Goal: Transaction & Acquisition: Subscribe to service/newsletter

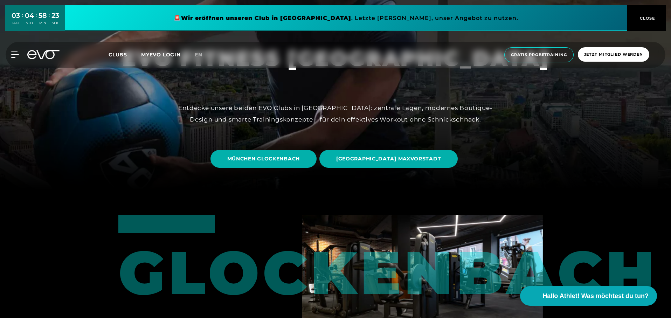
scroll to position [140, 0]
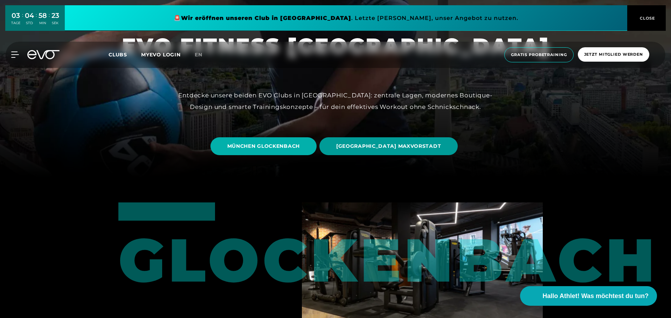
click at [401, 149] on span "[GEOGRAPHIC_DATA] MAXVORSTADT" at bounding box center [388, 146] width 105 height 7
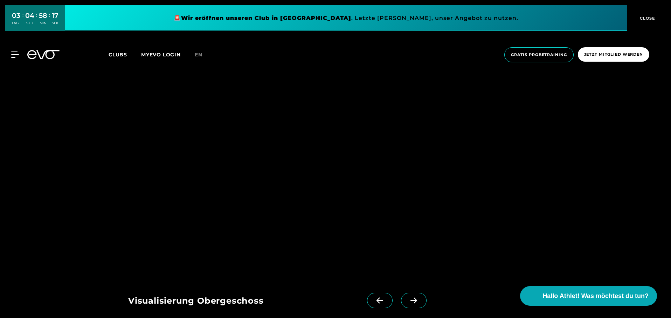
scroll to position [841, 0]
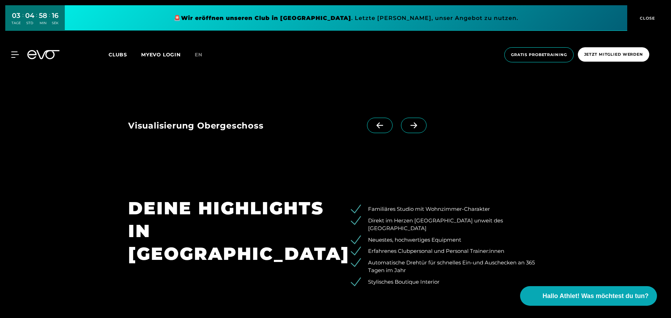
click at [401, 130] on span at bounding box center [414, 125] width 26 height 15
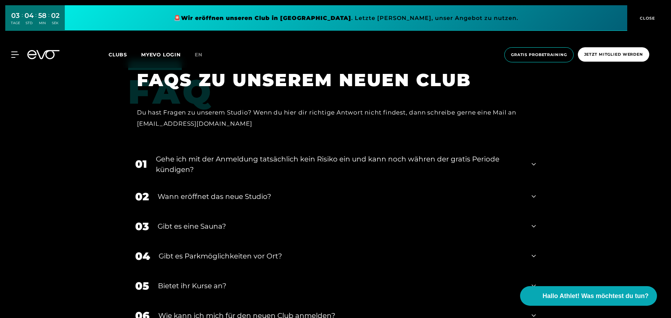
scroll to position [1471, 0]
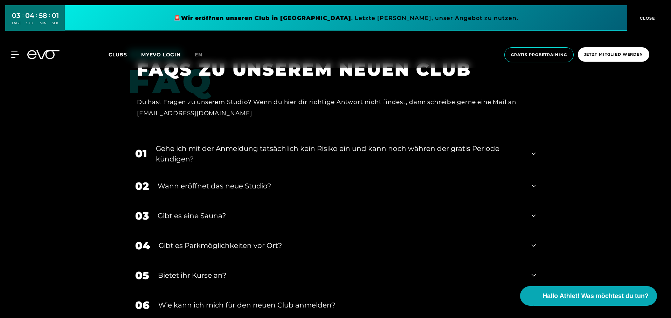
click at [220, 211] on div "Gibt es eine Sauna?" at bounding box center [340, 216] width 365 height 11
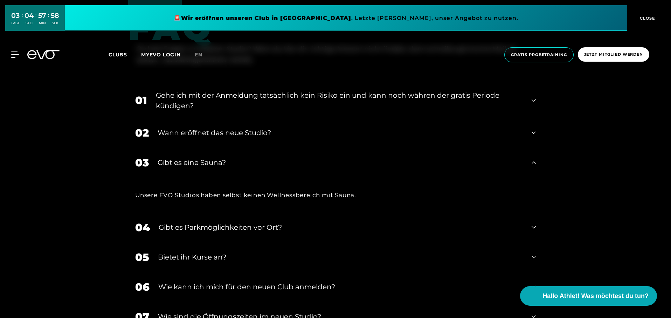
scroll to position [1541, 0]
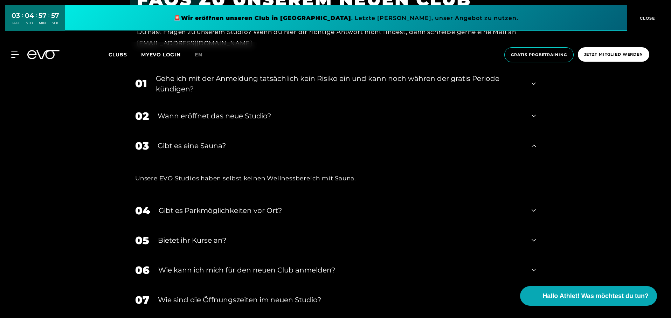
click at [220, 235] on div "Bietet ihr Kurse an?" at bounding box center [340, 240] width 365 height 11
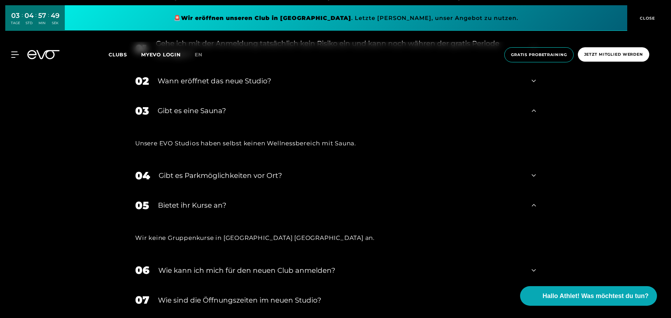
scroll to position [1611, 0]
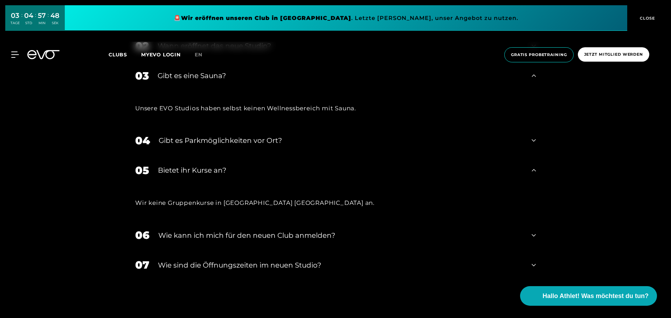
click at [223, 260] on div "​Wie sind die Öffnungszeiten im neuen Studio?" at bounding box center [340, 265] width 365 height 11
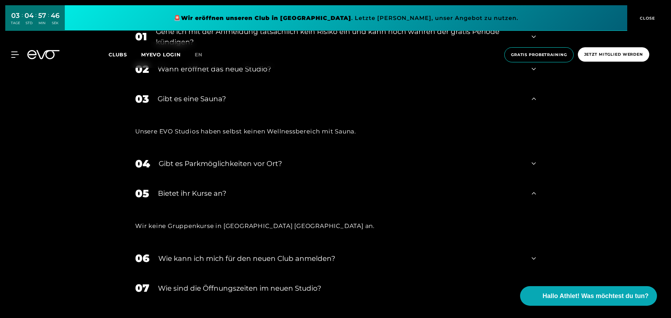
scroll to position [1576, 0]
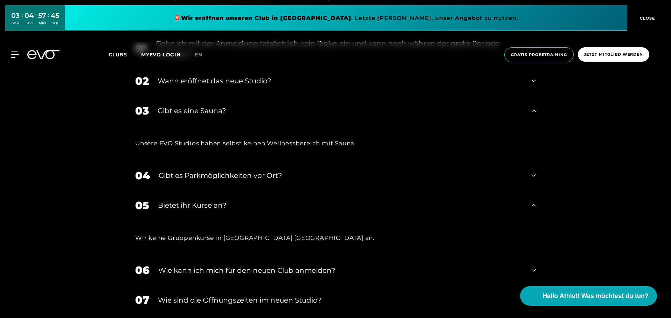
click at [223, 265] on div "Wie kann ich mich für den neuen Club anmelden?" at bounding box center [340, 270] width 365 height 11
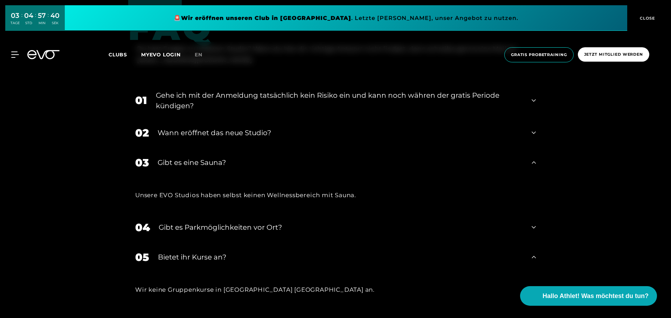
scroll to position [1506, 0]
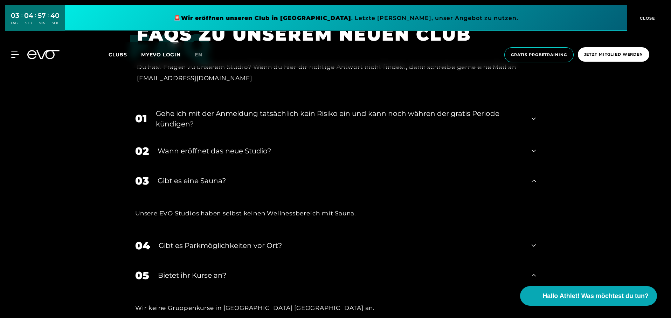
click at [220, 231] on div "04 Gibt es Parkmöglichkeiten vor Ort?" at bounding box center [335, 246] width 415 height 30
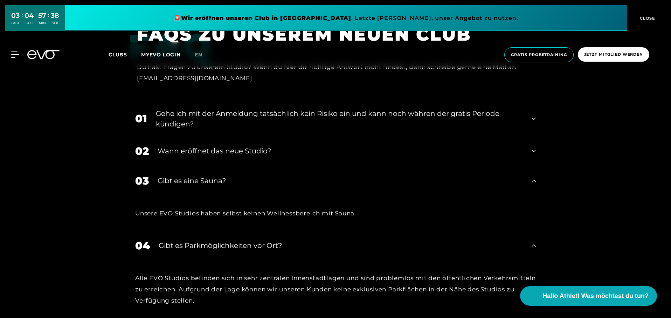
scroll to position [1471, 0]
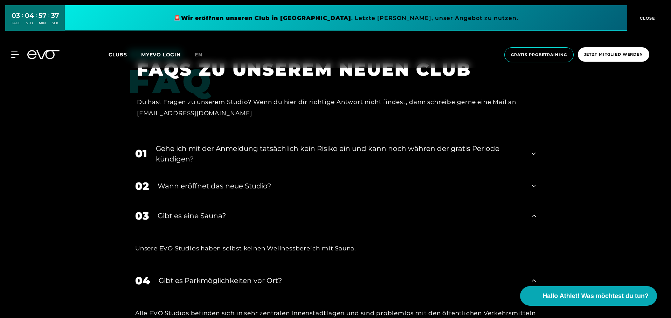
click at [213, 143] on div "Gehe ich mit der Anmeldung tatsächlich kein Risiko ein und kann noch währen der…" at bounding box center [339, 153] width 367 height 21
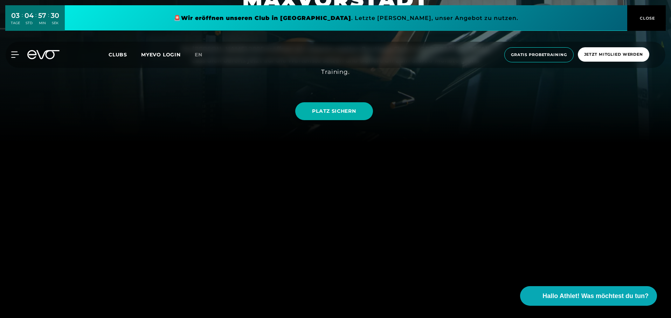
scroll to position [0, 0]
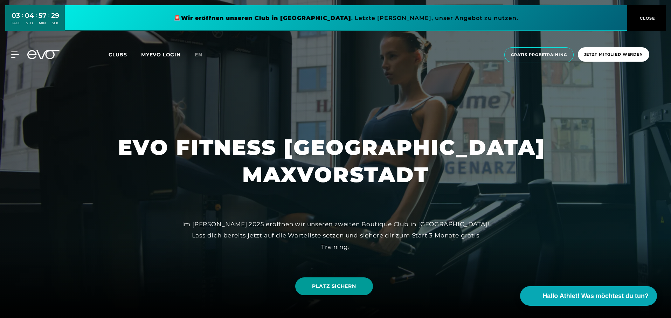
click at [320, 290] on span "PLATZ SICHERN" at bounding box center [334, 286] width 44 height 7
click at [117, 55] on span "Clubs" at bounding box center [118, 54] width 19 height 6
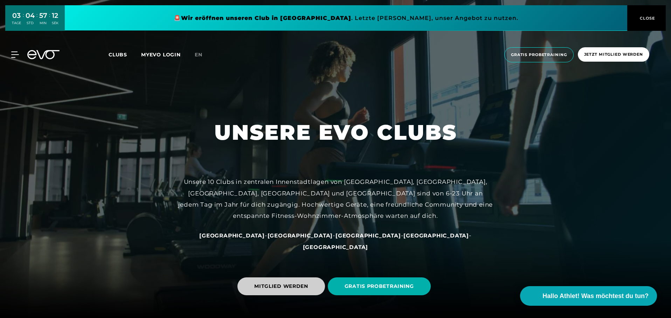
drag, startPoint x: 295, startPoint y: 273, endPoint x: 295, endPoint y: 285, distance: 13.0
drag, startPoint x: 295, startPoint y: 285, endPoint x: 232, endPoint y: 191, distance: 113.9
click at [232, 191] on div "Unsere 10 Clubs in zentralen Innenstadtlagen von [GEOGRAPHIC_DATA], [GEOGRAPHIC…" at bounding box center [335, 198] width 315 height 45
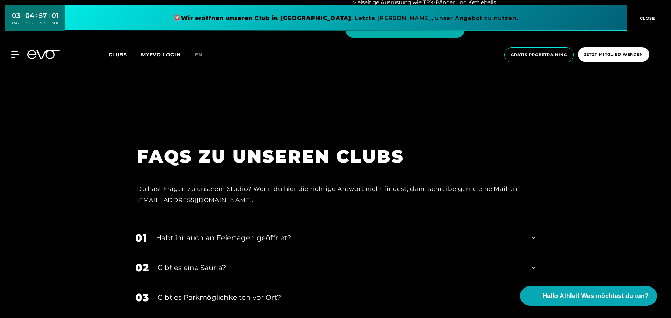
scroll to position [2872, 0]
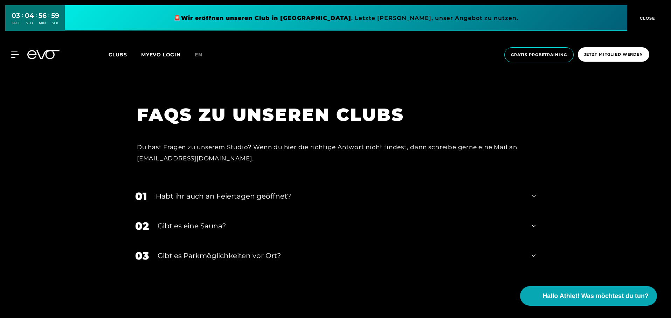
click at [36, 52] on icon at bounding box center [43, 54] width 32 height 9
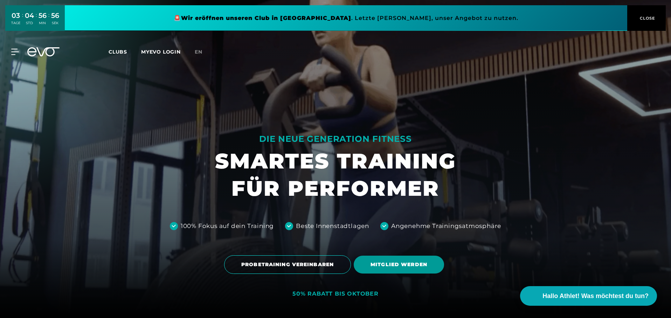
click at [379, 266] on span "MITGLIED WERDEN" at bounding box center [399, 264] width 57 height 7
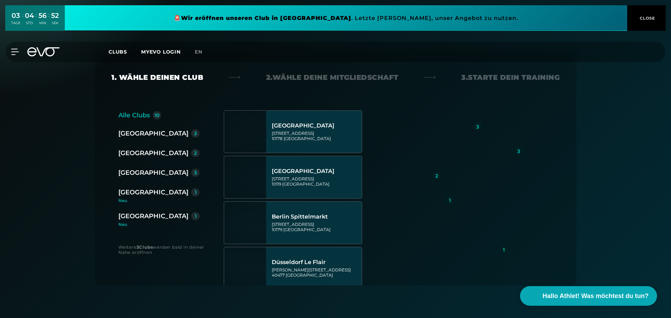
scroll to position [105, 0]
click at [140, 190] on div "[GEOGRAPHIC_DATA]" at bounding box center [153, 192] width 70 height 10
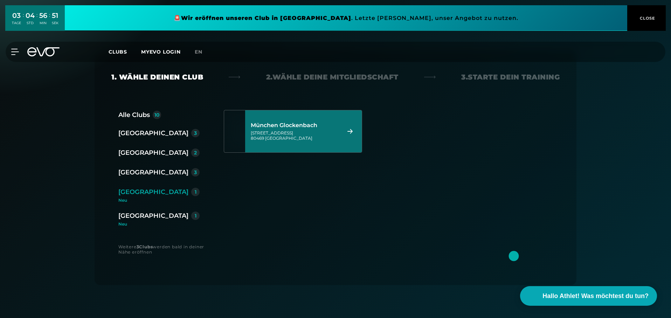
click at [308, 126] on div "München Glockenbach" at bounding box center [295, 125] width 88 height 7
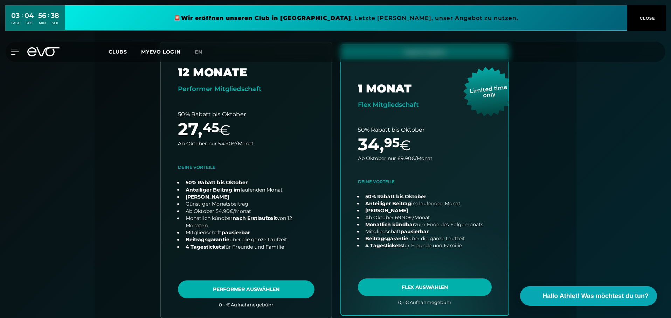
scroll to position [155, 0]
